Goal: Check status

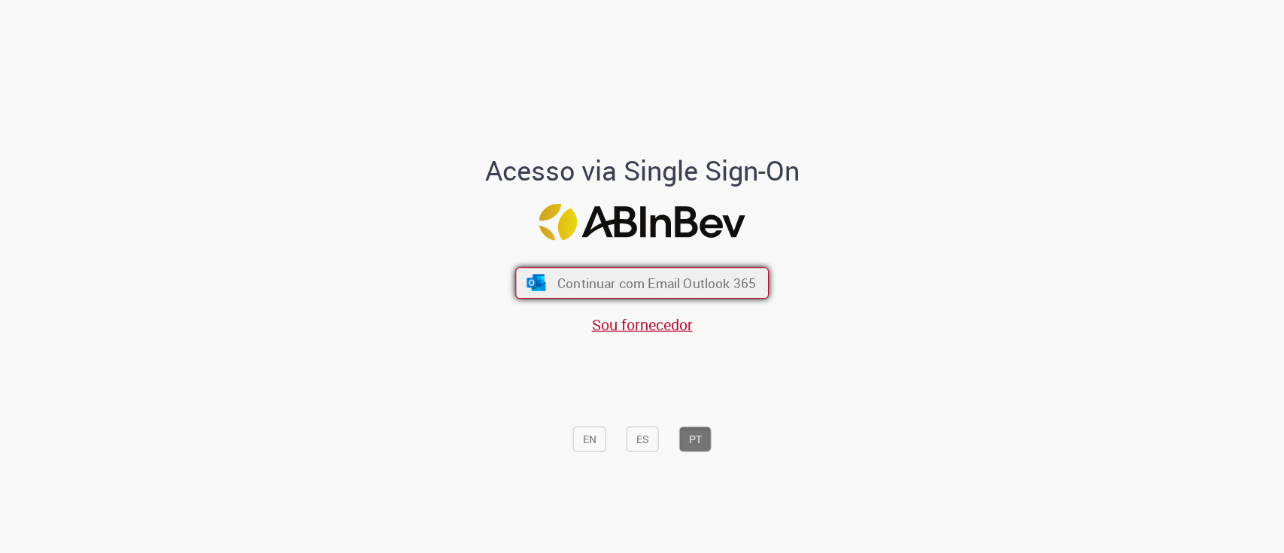
click at [579, 279] on span "Continuar com Email Outlook 365" at bounding box center [656, 282] width 199 height 17
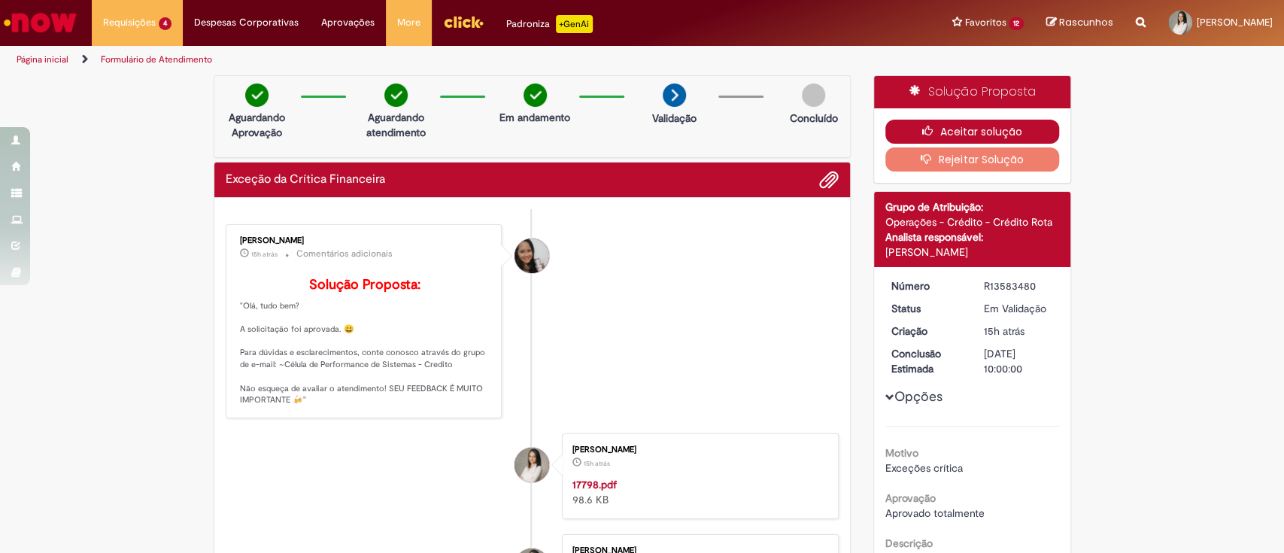
click at [977, 131] on button "Aceitar solução" at bounding box center [972, 132] width 174 height 24
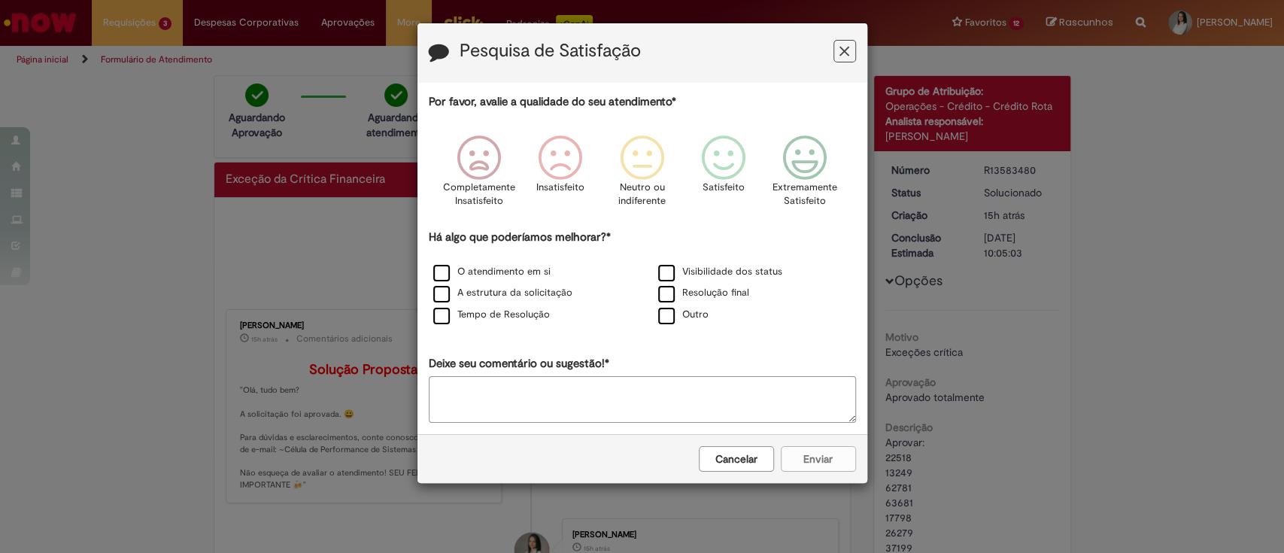
click at [848, 47] on icon "Feedback" at bounding box center [844, 52] width 10 height 16
click at [848, 47] on div "Pesquisa de Satisfação" at bounding box center [642, 52] width 450 height 59
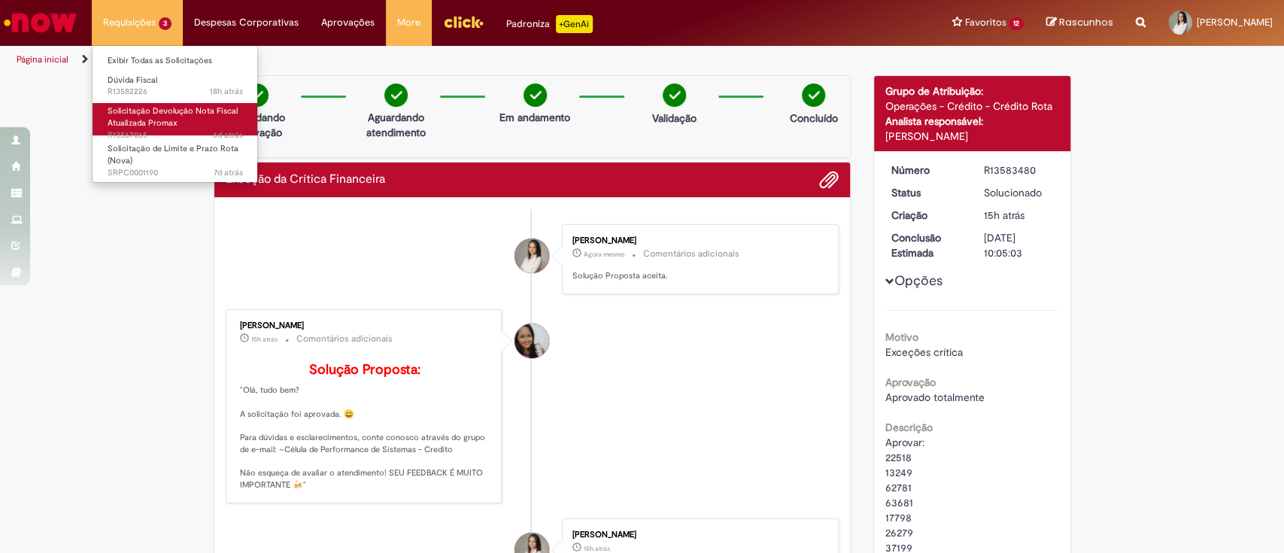
click at [142, 117] on span "Solicitação Devolução Nota Fiscal Atualizada Promax" at bounding box center [173, 116] width 130 height 23
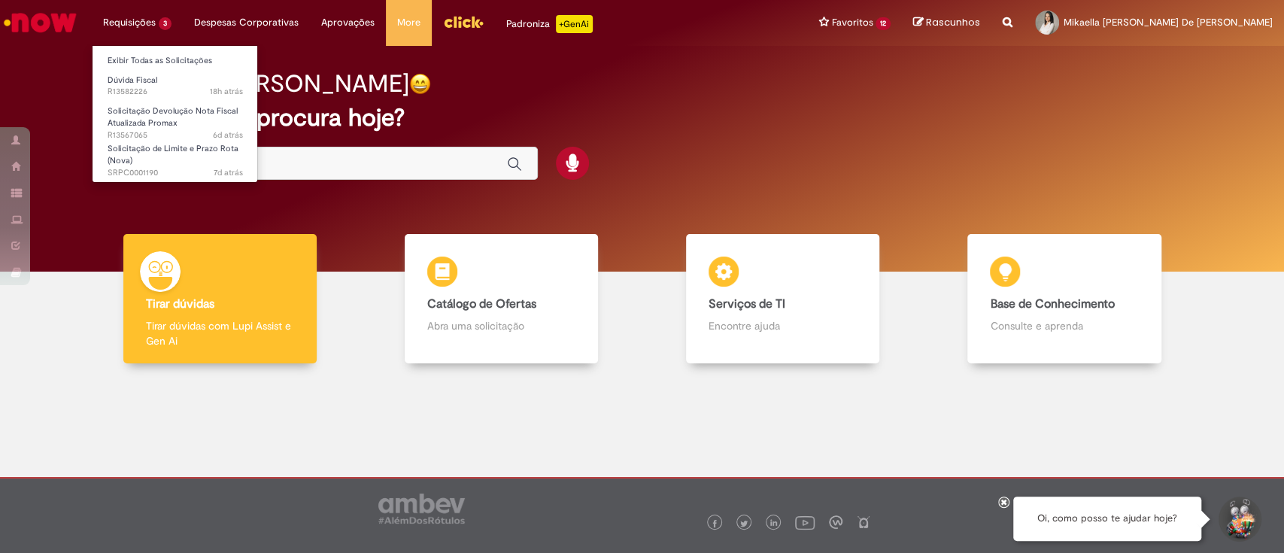
click at [151, 33] on li "Requisições 3 Exibir Todas as Solicitações Dúvida Fiscal 18h atrás 18 horas atr…" at bounding box center [137, 22] width 91 height 45
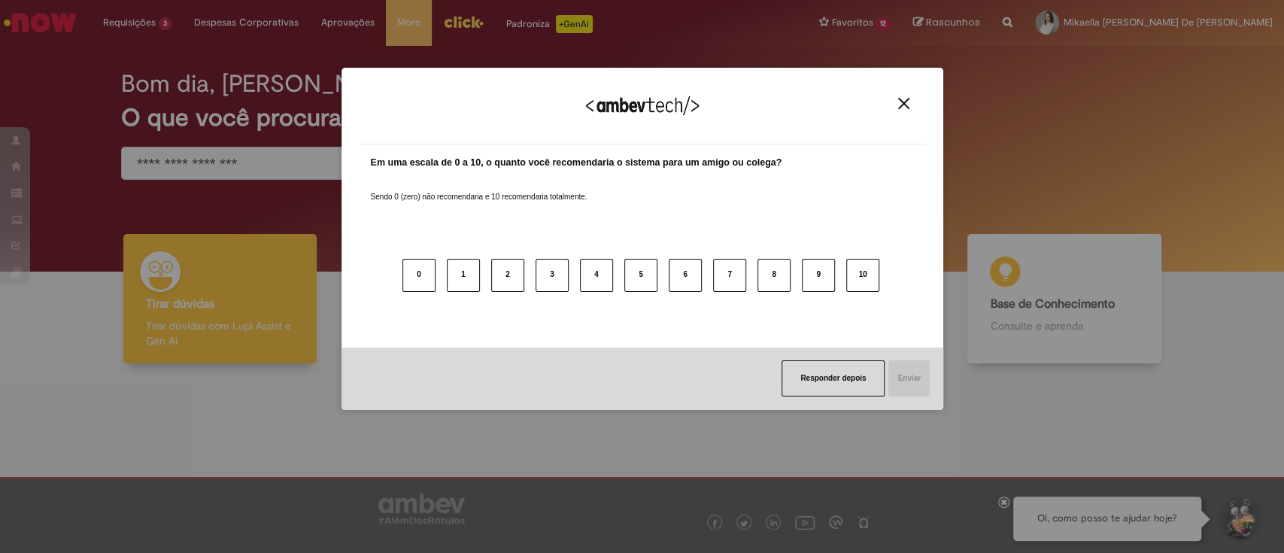
click at [140, 23] on div "Agradecemos seu feedback! Em uma escala de 0 a 10, o quanto você recomendaria o…" at bounding box center [642, 276] width 1284 height 553
click at [899, 93] on div "Agradecemos seu feedback!" at bounding box center [643, 115] width 566 height 59
click at [902, 94] on div "Agradecemos seu feedback!" at bounding box center [643, 115] width 566 height 59
click at [907, 108] on img "Close" at bounding box center [903, 103] width 11 height 11
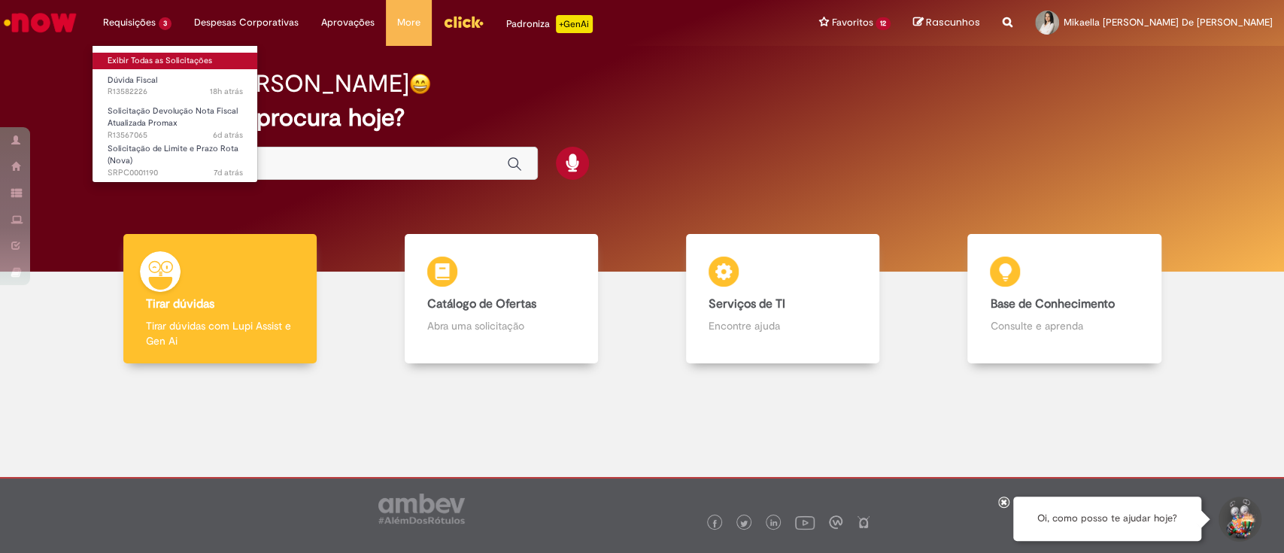
click at [137, 59] on link "Exibir Todas as Solicitações" at bounding box center [175, 61] width 165 height 17
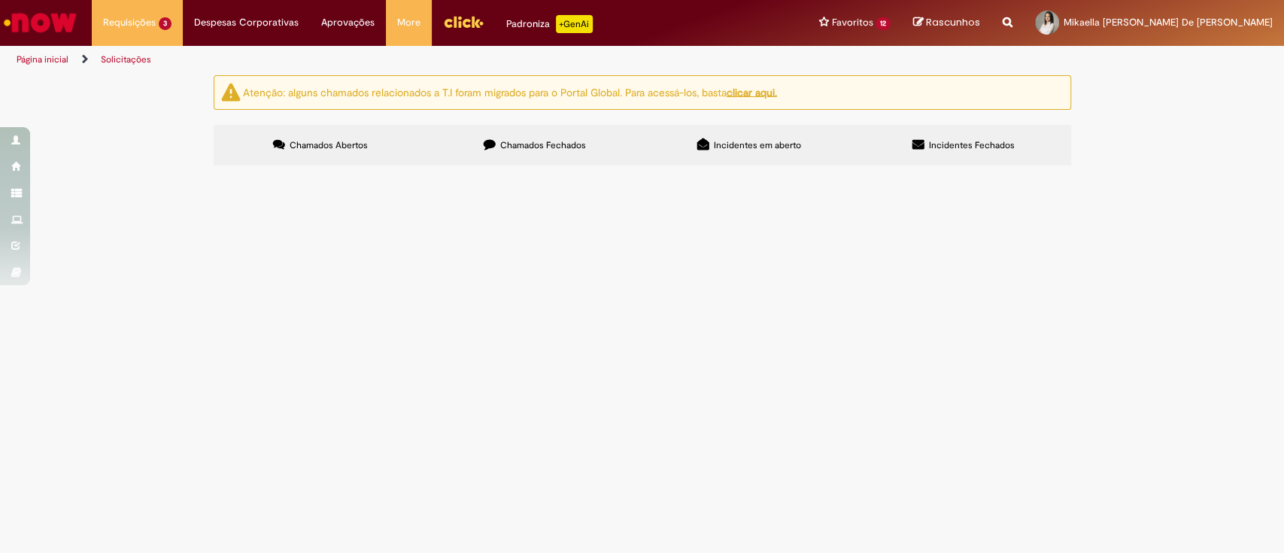
click at [0, 0] on input "Pesquisar" at bounding box center [0, 0] width 0 height 0
paste input "*********"
type input "*********"
drag, startPoint x: 590, startPoint y: 162, endPoint x: 566, endPoint y: 149, distance: 27.3
click at [590, 163] on label "Chamados Fechados" at bounding box center [535, 145] width 214 height 41
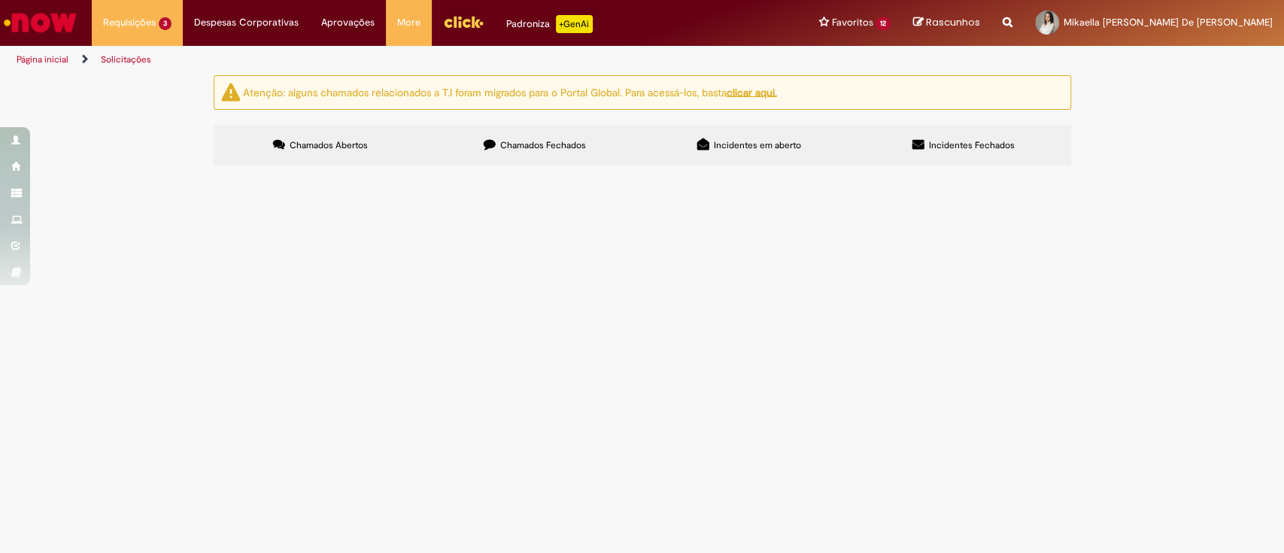
click at [0, 0] on input "Pesquisar" at bounding box center [0, 0] width 0 height 0
paste input "*********"
type input "*********"
click at [0, 0] on span "Pesquisar" at bounding box center [0, 0] width 0 height 0
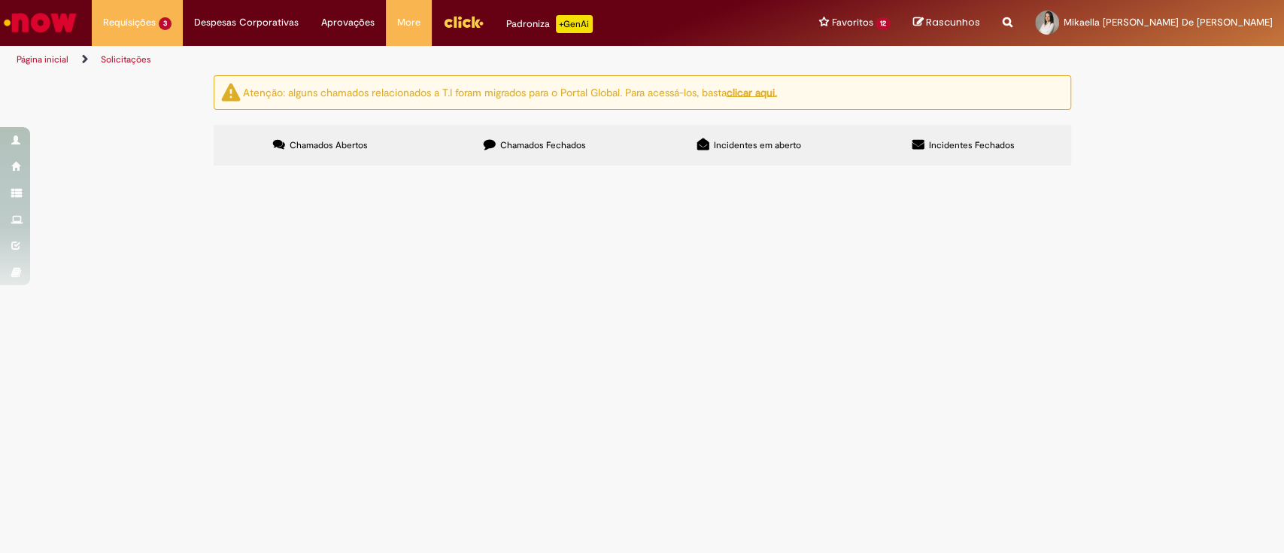
click at [0, 0] on span "Solicitação Devolução Nota Fiscal Atualizada Promax" at bounding box center [0, 0] width 0 height 0
click at [0, 0] on td at bounding box center [0, 0] width 0 height 0
click at [0, 0] on span "Solucionado" at bounding box center [0, 0] width 0 height 0
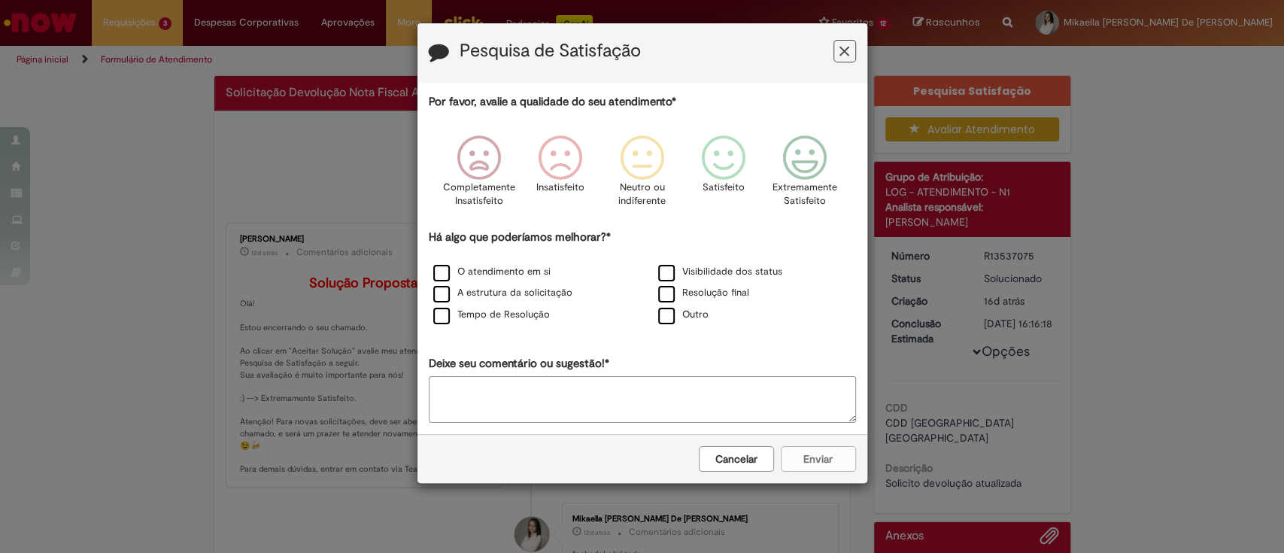
click at [842, 44] on icon "Feedback" at bounding box center [844, 52] width 10 height 16
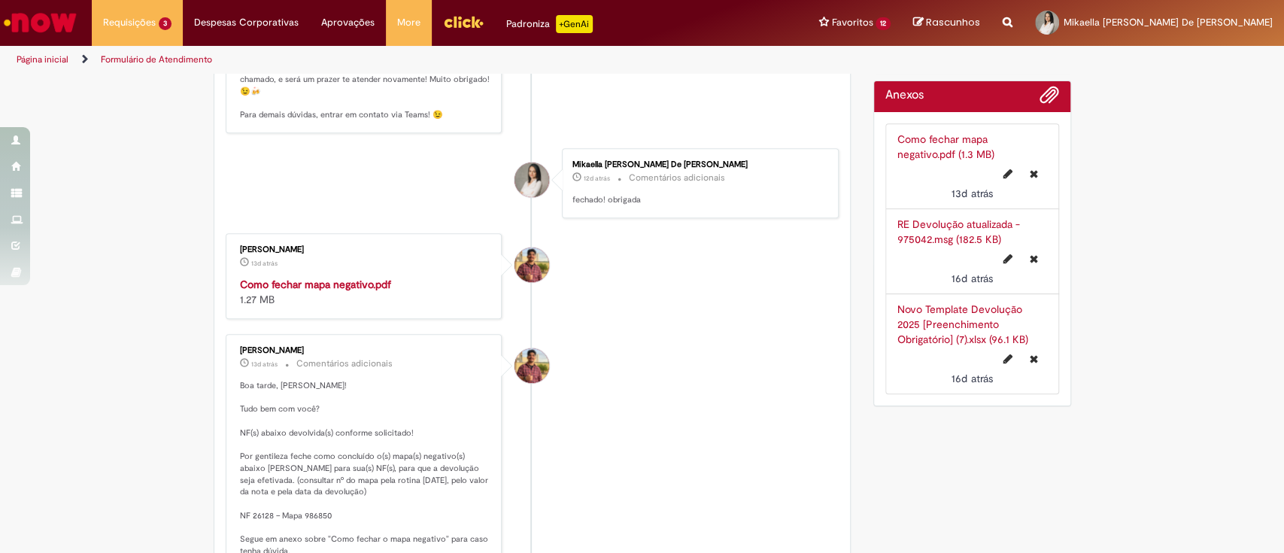
scroll to position [290, 0]
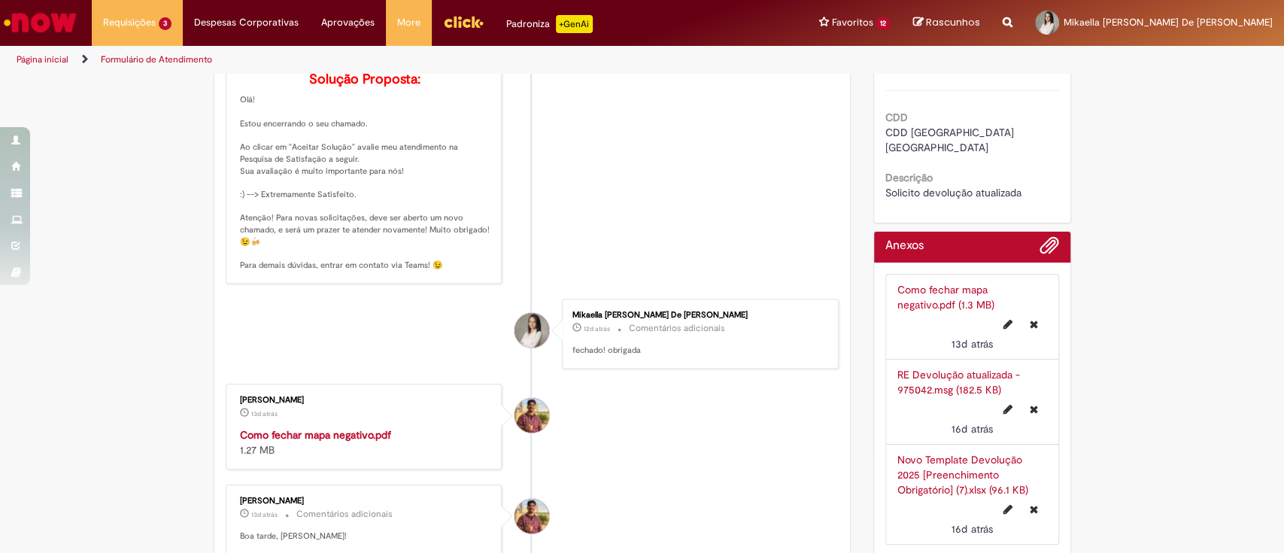
click at [921, 382] on link "RE Devolução atualizada - 975042.msg (182.5 KB)" at bounding box center [958, 382] width 123 height 29
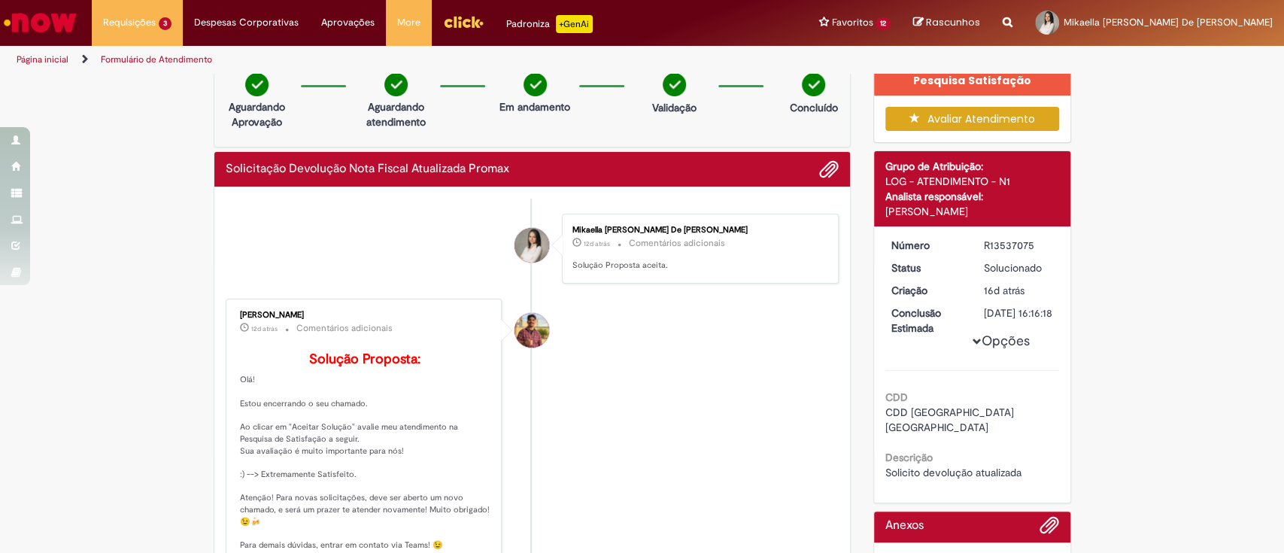
scroll to position [0, 0]
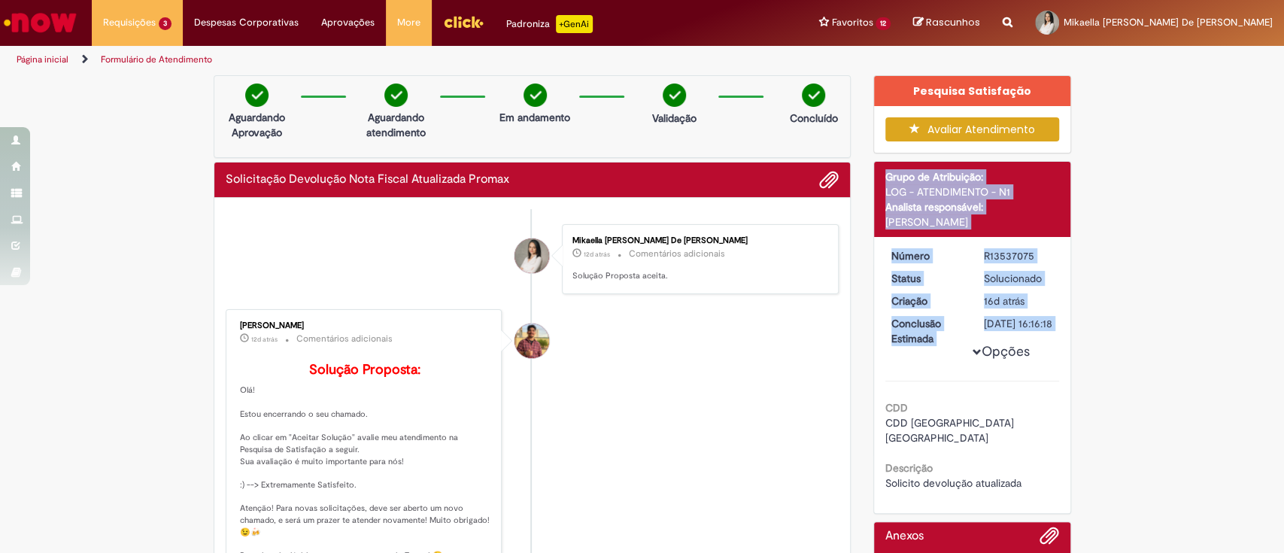
drag, startPoint x: 1261, startPoint y: 133, endPoint x: 1239, endPoint y: 278, distance: 145.9
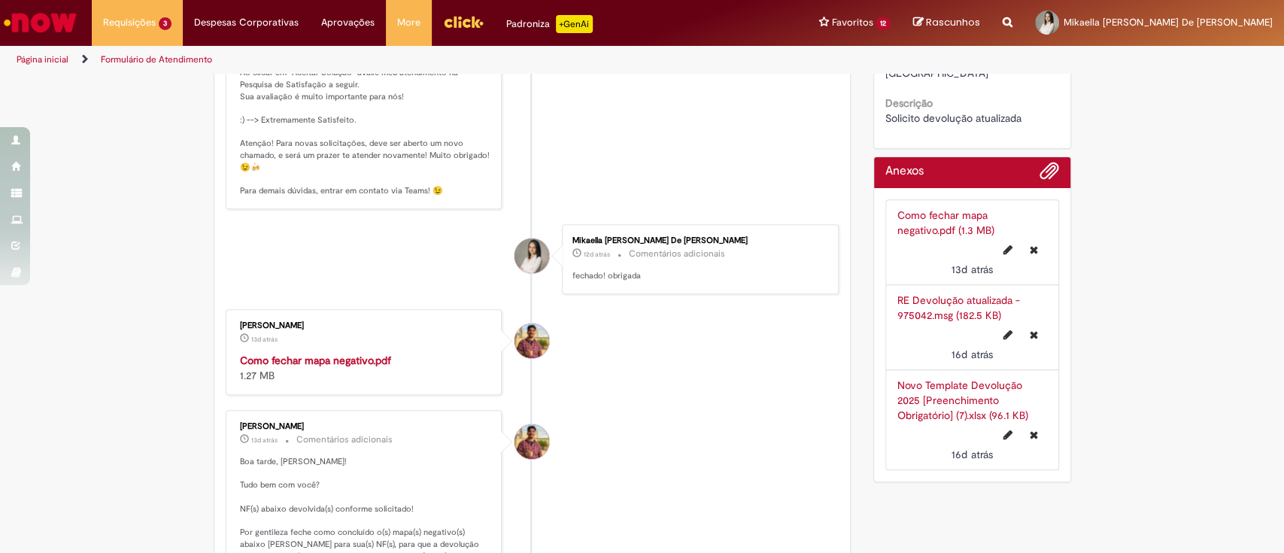
scroll to position [395, 0]
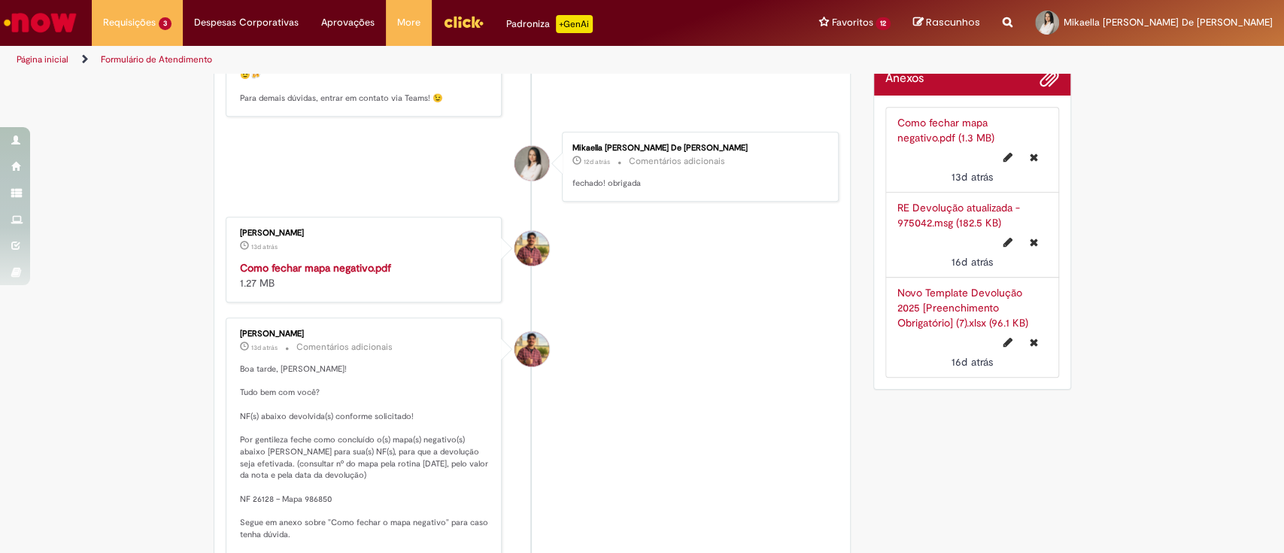
scroll to position [557, 0]
